Goal: Information Seeking & Learning: Find specific fact

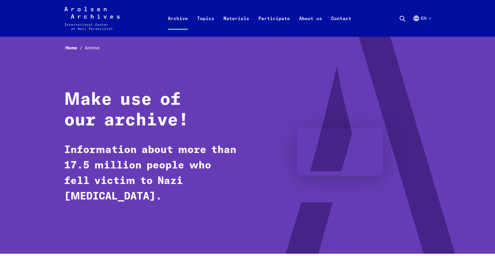
click at [400, 19] on use at bounding box center [402, 18] width 5 height 5
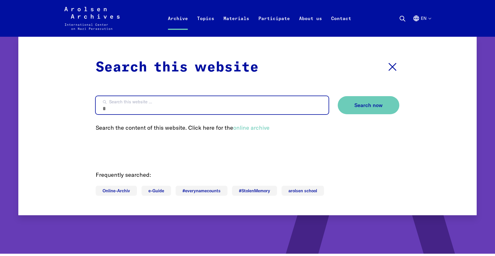
click at [219, 102] on input "Search this website ..." at bounding box center [212, 105] width 233 height 18
click at [237, 96] on input "Search this website ..." at bounding box center [212, 105] width 233 height 18
click at [236, 109] on input "Search this website ..." at bounding box center [212, 105] width 233 height 18
paste input "******"
type input "**********"
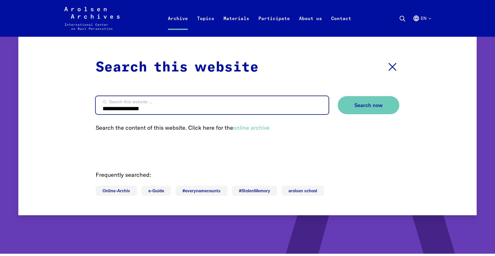
click at [338, 96] on button "Search now" at bounding box center [369, 105] width 62 height 18
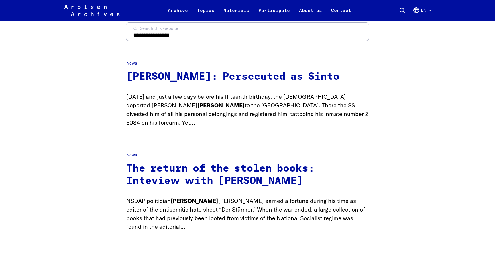
scroll to position [50, 0]
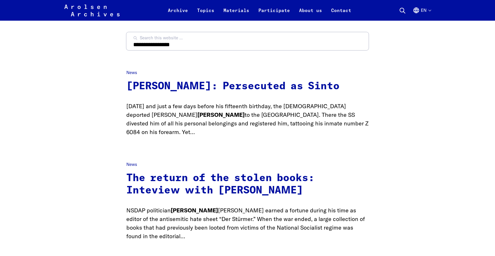
click at [231, 113] on p "80 years ago and just a few days before his fifteenth birthday, the Nazis depor…" at bounding box center [247, 119] width 242 height 34
click at [222, 89] on link "[PERSON_NAME]: Persecuted as Sinto" at bounding box center [232, 86] width 213 height 10
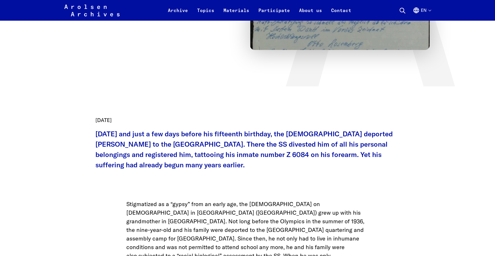
scroll to position [172, 0]
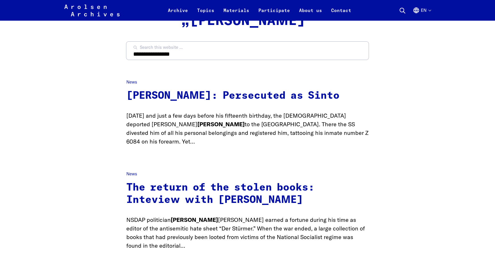
scroll to position [50, 0]
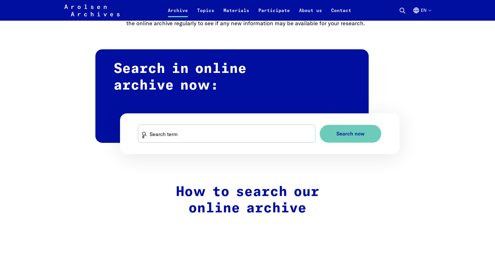
scroll to position [323, 0]
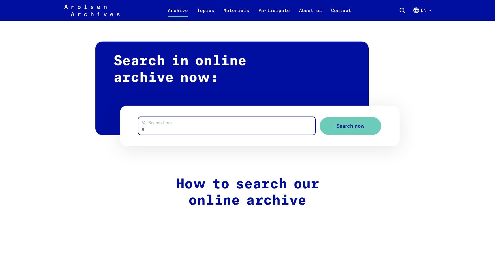
click at [229, 133] on input "Search term" at bounding box center [226, 125] width 177 height 17
click at [320, 117] on button "Search now" at bounding box center [351, 126] width 62 height 18
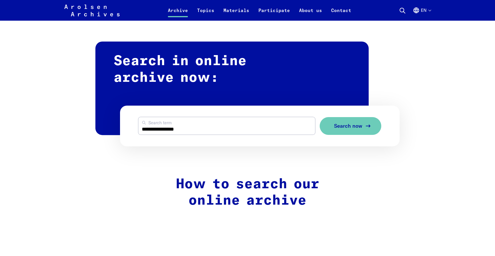
click at [362, 128] on button "Search now" at bounding box center [351, 126] width 62 height 18
click at [201, 135] on form "**********" at bounding box center [260, 125] width 280 height 41
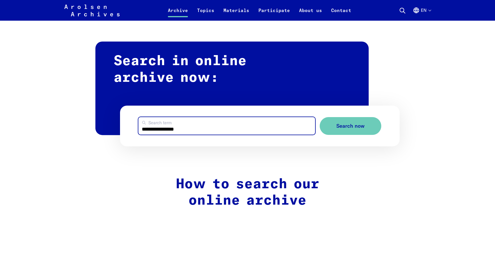
click at [201, 132] on input "**********" at bounding box center [226, 125] width 177 height 17
type input "**********"
click at [320, 117] on button "Search now" at bounding box center [351, 126] width 62 height 18
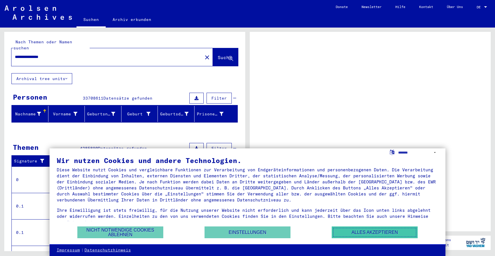
click at [372, 232] on button "Alles akzeptieren" at bounding box center [375, 232] width 86 height 12
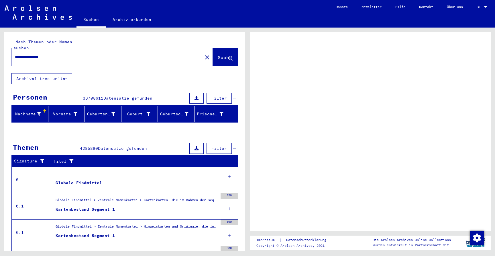
click at [484, 7] on div at bounding box center [485, 7] width 5 height 4
click at [480, 5] on div "DE DE" at bounding box center [482, 6] width 11 height 10
click at [480, 6] on span "DE" at bounding box center [480, 7] width 6 height 4
click at [486, 6] on div at bounding box center [485, 7] width 5 height 4
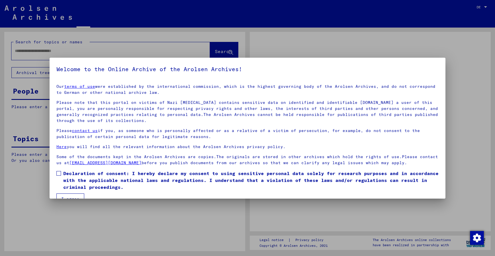
type input "**********"
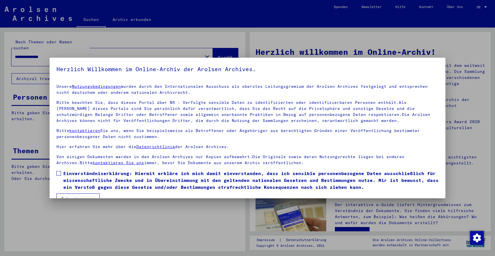
scroll to position [13, 0]
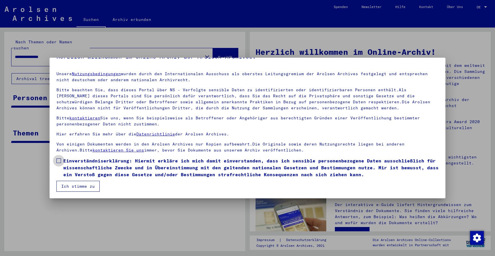
drag, startPoint x: 60, startPoint y: 159, endPoint x: 66, endPoint y: 176, distance: 18.2
click at [61, 161] on span at bounding box center [58, 160] width 5 height 5
drag, startPoint x: 69, startPoint y: 183, endPoint x: 82, endPoint y: 183, distance: 12.6
click at [69, 183] on button "Ich stimme zu" at bounding box center [77, 185] width 43 height 11
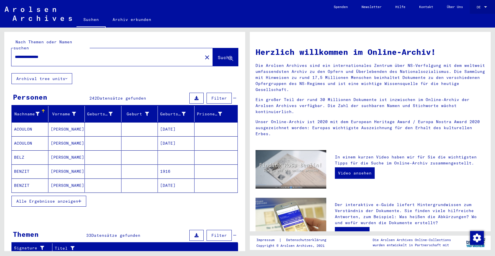
click at [484, 7] on div at bounding box center [485, 6] width 3 height 1
click at [475, 8] on span "English" at bounding box center [471, 10] width 14 height 4
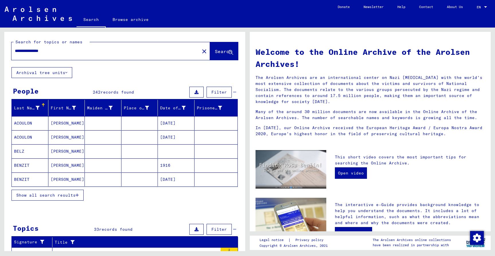
click at [58, 195] on span "Show all search results" at bounding box center [45, 194] width 59 height 5
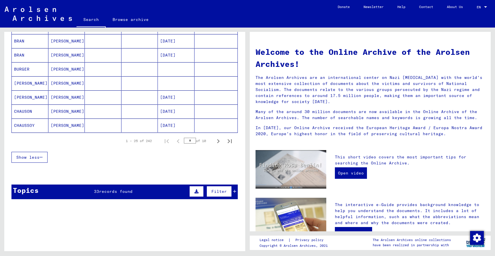
scroll to position [329, 0]
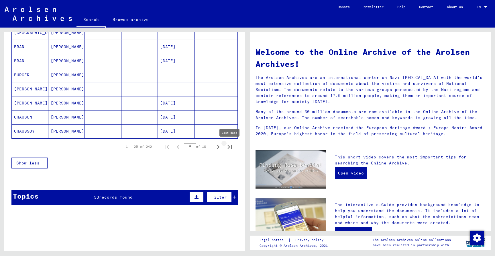
click at [228, 145] on icon "Last page" at bounding box center [230, 147] width 4 height 4
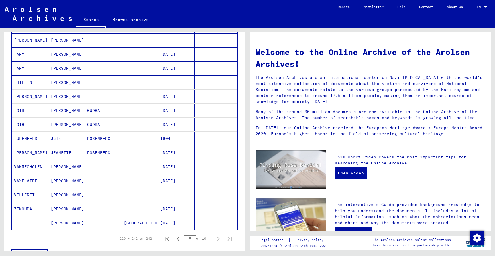
scroll to position [133, 0]
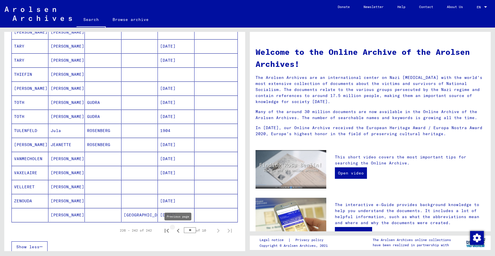
click at [177, 229] on icon "Previous page" at bounding box center [178, 230] width 8 height 8
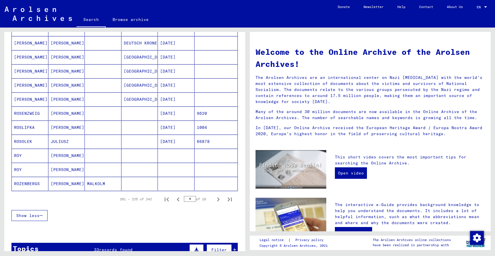
scroll to position [279, 0]
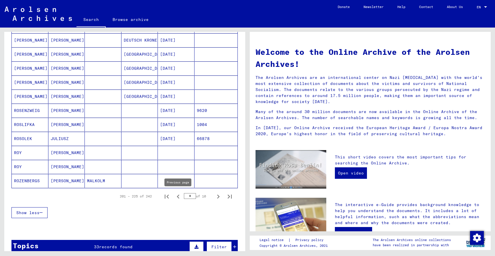
click at [179, 197] on icon "Previous page" at bounding box center [178, 196] width 8 height 8
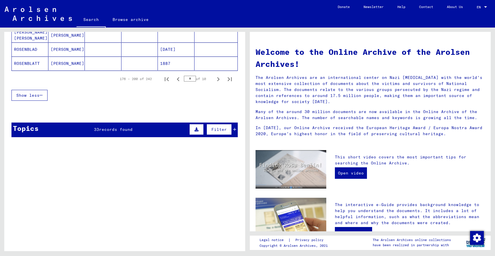
scroll to position [396, 0]
click at [176, 78] on icon "Previous page" at bounding box center [178, 79] width 8 height 8
type input "*"
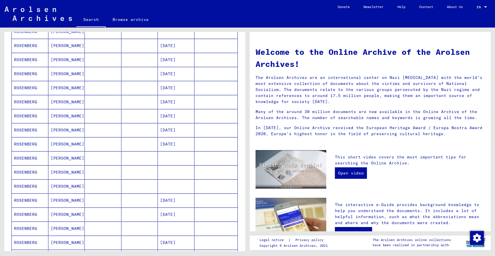
scroll to position [117, 0]
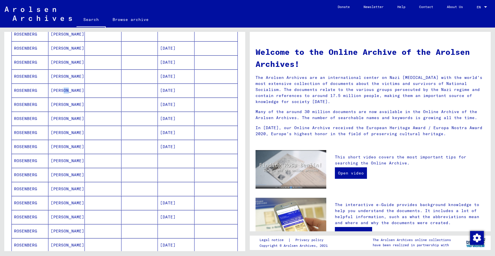
click at [59, 91] on mat-cell "Julius" at bounding box center [66, 90] width 37 height 14
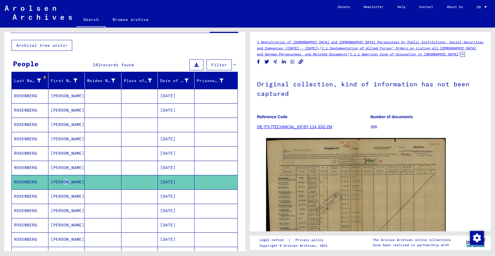
scroll to position [26, 0]
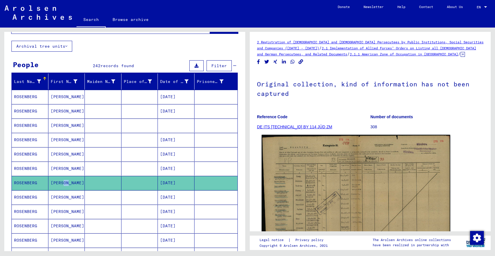
click at [343, 172] on img at bounding box center [356, 201] width 189 height 133
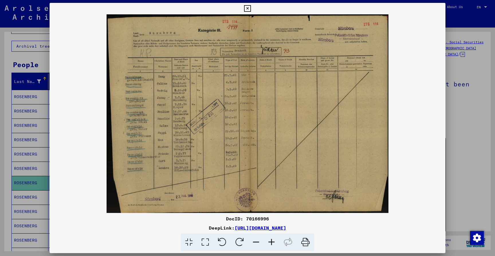
click at [193, 120] on img at bounding box center [248, 113] width 396 height 198
click at [161, 120] on img at bounding box center [248, 113] width 396 height 198
click at [272, 243] on icon at bounding box center [271, 241] width 15 height 17
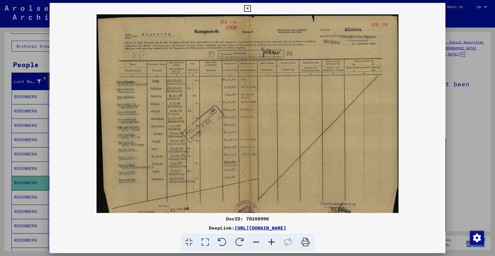
click at [272, 243] on icon at bounding box center [271, 241] width 15 height 17
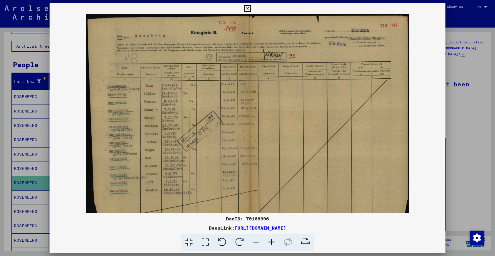
click at [272, 242] on icon at bounding box center [271, 241] width 15 height 17
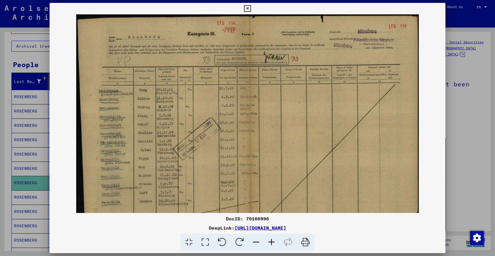
click at [272, 242] on icon at bounding box center [271, 241] width 15 height 17
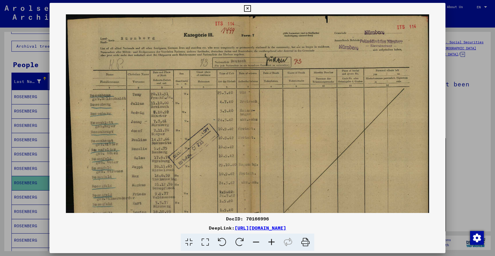
click at [272, 242] on icon at bounding box center [271, 241] width 15 height 17
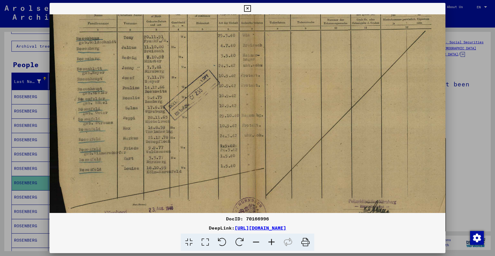
drag, startPoint x: 215, startPoint y: 184, endPoint x: 299, endPoint y: 119, distance: 106.3
click at [299, 119] on img at bounding box center [252, 90] width 404 height 284
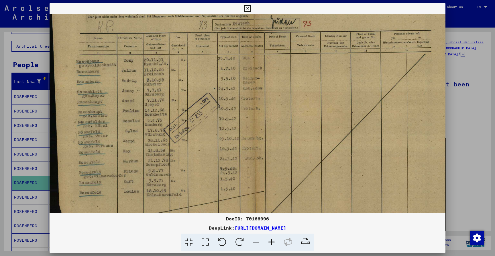
scroll to position [37, 0]
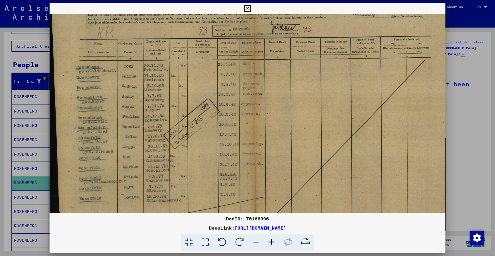
drag, startPoint x: 300, startPoint y: 124, endPoint x: 307, endPoint y: 150, distance: 27.2
click at [307, 150] on img at bounding box center [252, 119] width 404 height 284
click at [452, 11] on div at bounding box center [247, 128] width 495 height 256
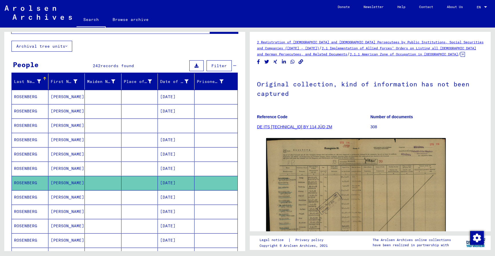
click at [289, 126] on link "DE ITS 2.1.1.1 BY 114 JÜD ZM" at bounding box center [294, 126] width 75 height 5
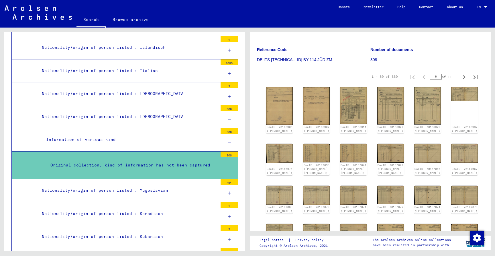
scroll to position [68, 0]
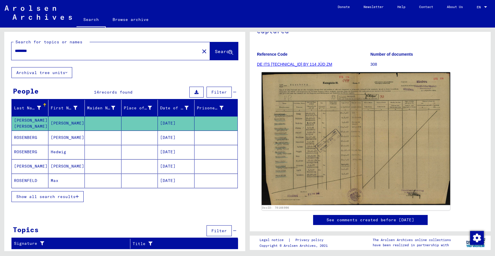
scroll to position [11, 0]
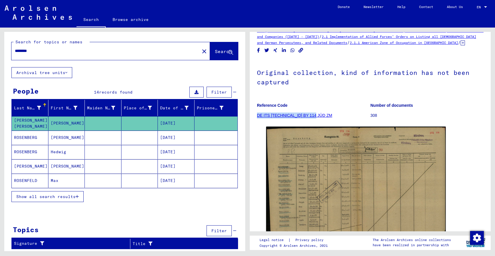
click at [52, 71] on button "Archival tree units" at bounding box center [41, 72] width 61 height 11
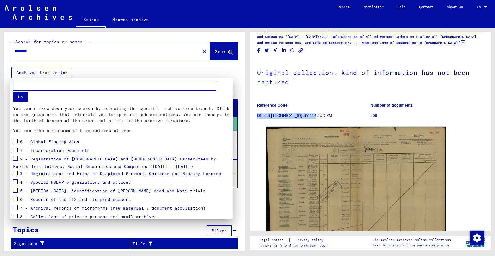
scroll to position [20, 0]
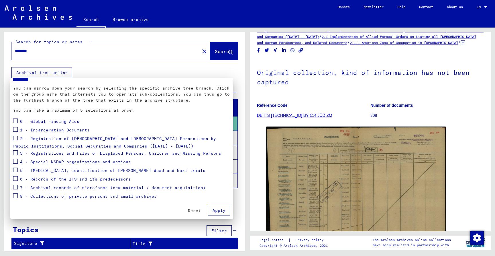
click at [129, 48] on div at bounding box center [247, 128] width 495 height 256
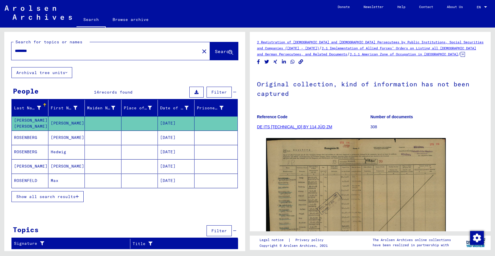
type input "**********"
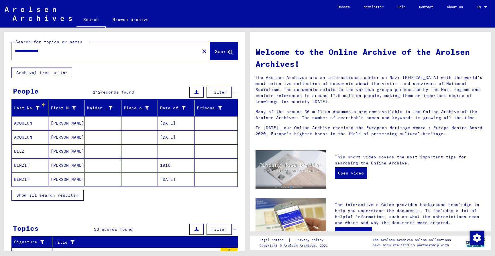
click at [62, 197] on span "Show all search results" at bounding box center [45, 194] width 59 height 5
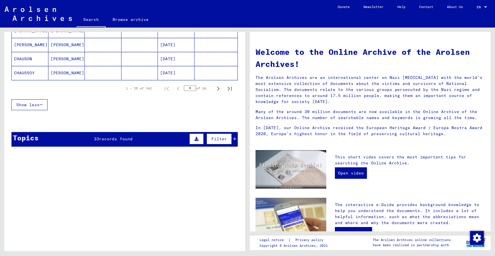
scroll to position [378, 0]
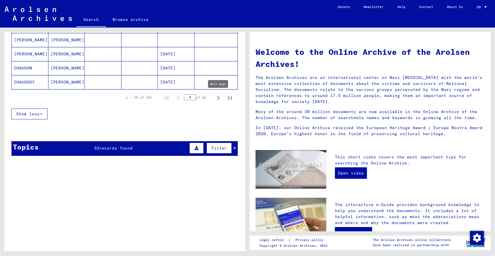
click at [219, 98] on icon "Next page" at bounding box center [218, 98] width 3 height 4
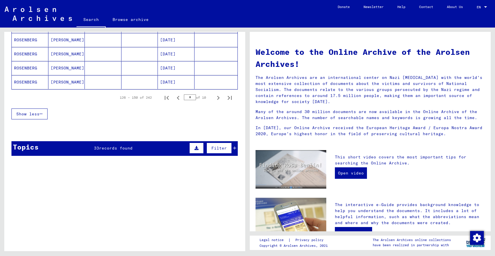
click at [219, 98] on icon "Next page" at bounding box center [218, 98] width 3 height 4
click at [219, 98] on icon "Next page" at bounding box center [218, 98] width 8 height 8
type input "*"
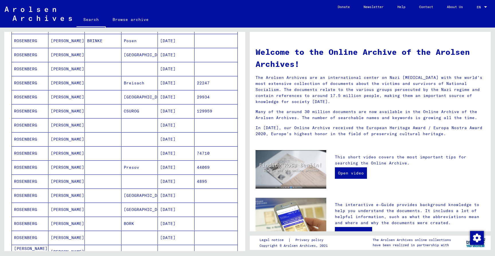
scroll to position [174, 0]
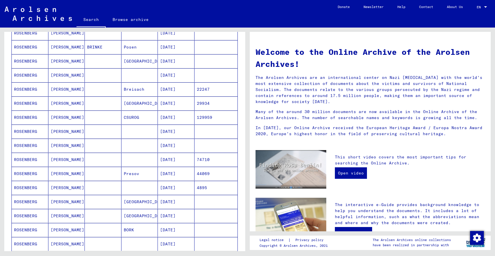
click at [68, 90] on mat-cell "JULIUS" at bounding box center [66, 89] width 37 height 14
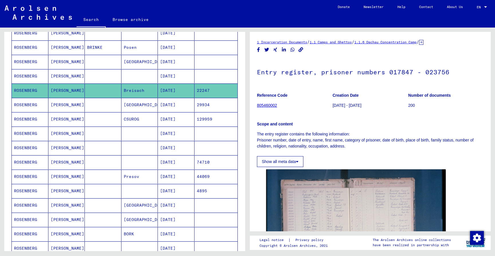
click at [272, 105] on link "805460002" at bounding box center [267, 105] width 20 height 5
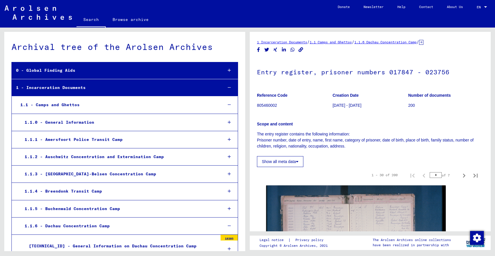
scroll to position [259, 0]
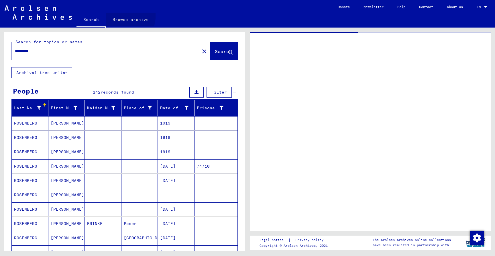
click at [118, 15] on link "Browse archive" at bounding box center [131, 20] width 50 height 14
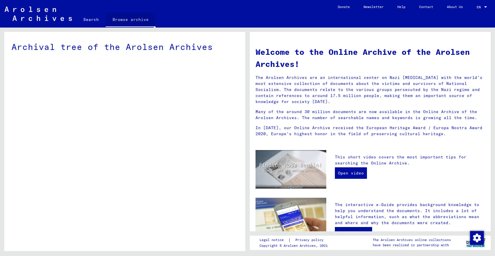
click at [125, 19] on link "Browse archive" at bounding box center [131, 20] width 50 height 15
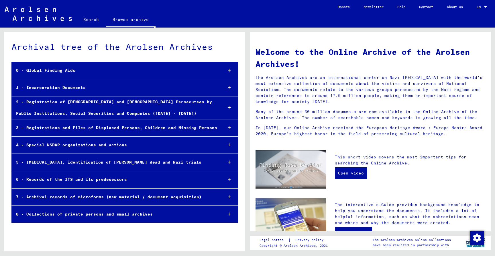
drag, startPoint x: 89, startPoint y: 21, endPoint x: 83, endPoint y: 27, distance: 8.5
click at [89, 21] on link "Search" at bounding box center [90, 20] width 29 height 14
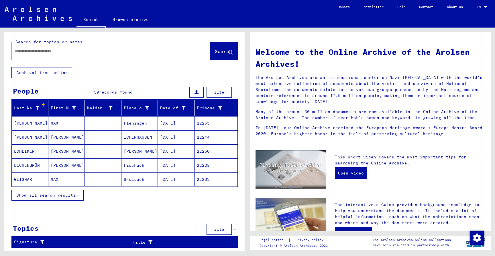
click at [89, 46] on div at bounding box center [101, 50] width 181 height 13
click at [52, 192] on span "Show all search results" at bounding box center [45, 194] width 59 height 5
